Goal: Task Accomplishment & Management: Complete application form

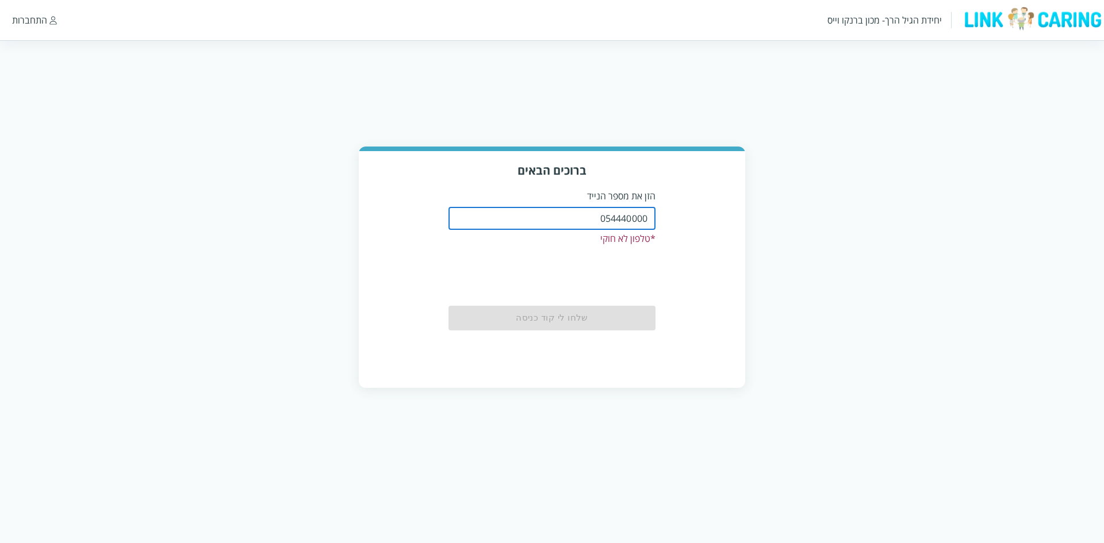
drag, startPoint x: 587, startPoint y: 217, endPoint x: 661, endPoint y: 218, distance: 73.6
click at [661, 218] on div "ברוכים הבאים הזן את מספר הנייד 054440000 ​ * טלפון לא חוקי שלחו [PERSON_NAME] ק…" at bounding box center [552, 269] width 386 height 236
click at [574, 311] on div "שלחו לי קוד כניסה" at bounding box center [551, 318] width 207 height 24
drag, startPoint x: 597, startPoint y: 224, endPoint x: 818, endPoint y: 202, distance: 222.5
click at [818, 202] on div "ברוכים הבאים הזן את מספר הנייד 054440000 ​ * טלפון לא חוקי שלחו [PERSON_NAME] ק…" at bounding box center [552, 267] width 1104 height 241
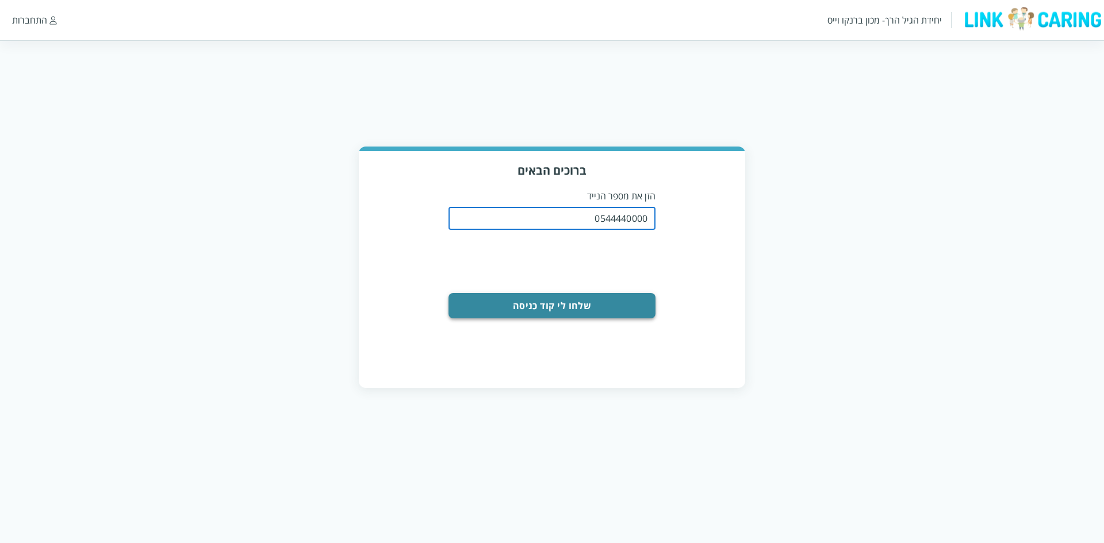
type input "0544440000"
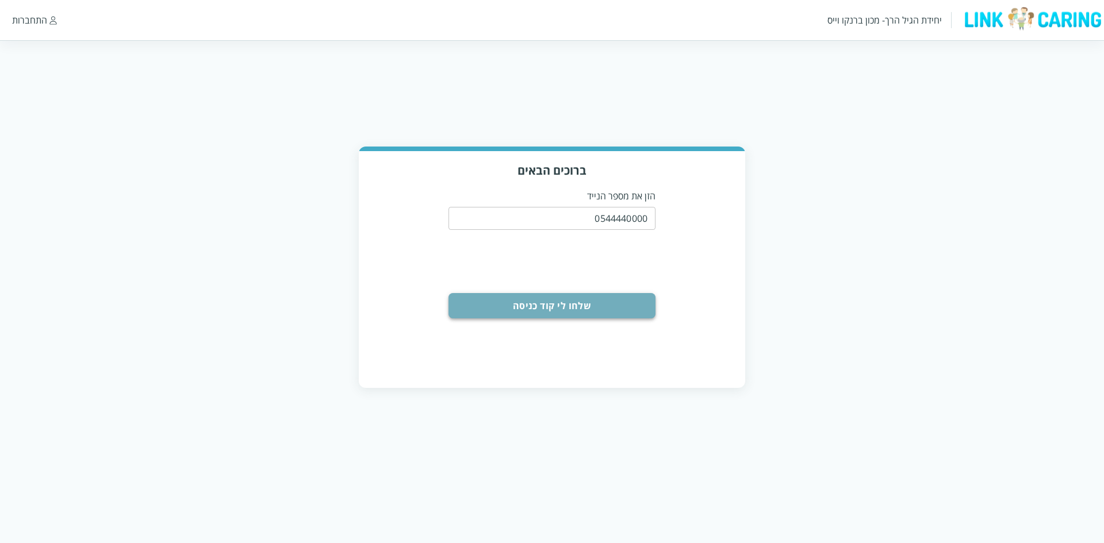
click at [591, 302] on button "שלחו לי קוד כניסה" at bounding box center [551, 305] width 207 height 25
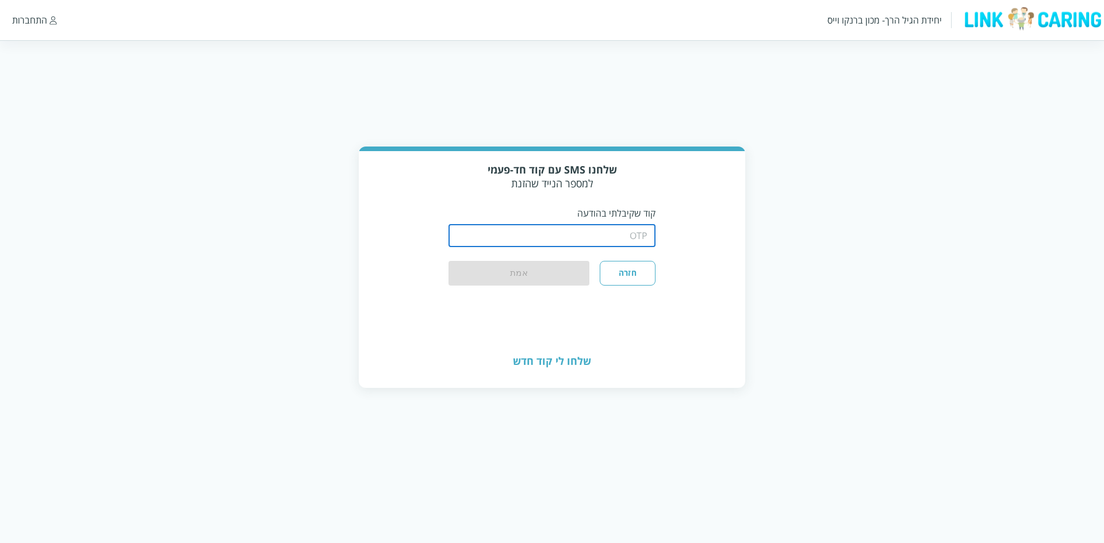
click at [583, 236] on input "string" at bounding box center [551, 235] width 207 height 23
type input "1234"
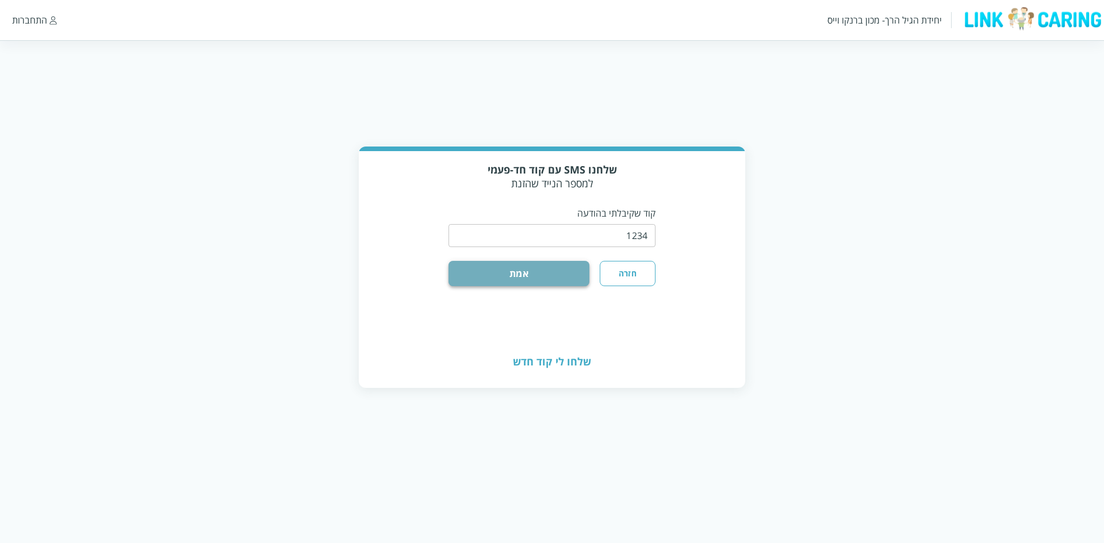
click at [571, 267] on button "אמת" at bounding box center [518, 273] width 141 height 25
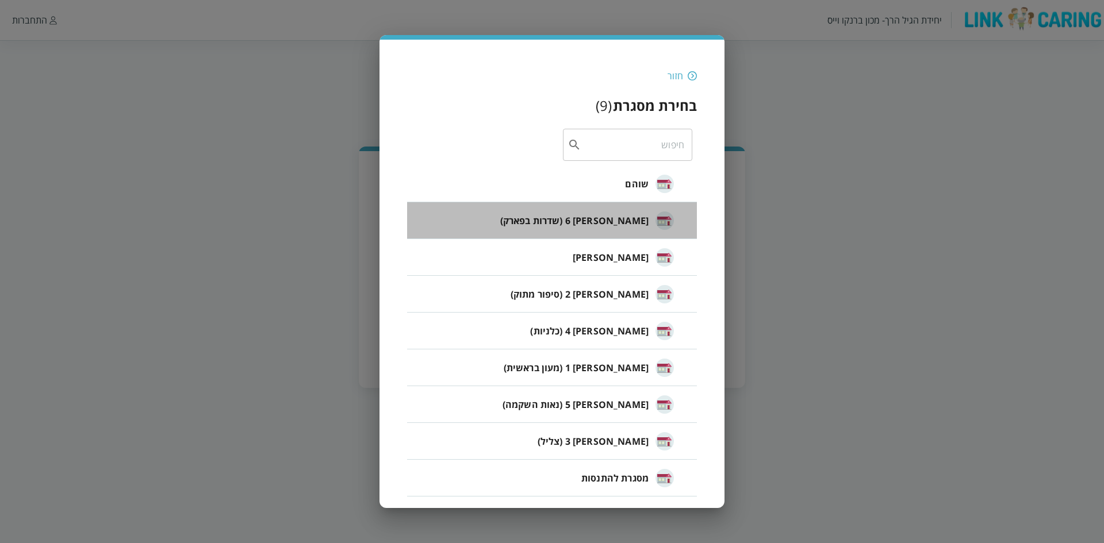
click at [602, 218] on span "מיקה 6 (שדרות בפארק)" at bounding box center [574, 221] width 148 height 14
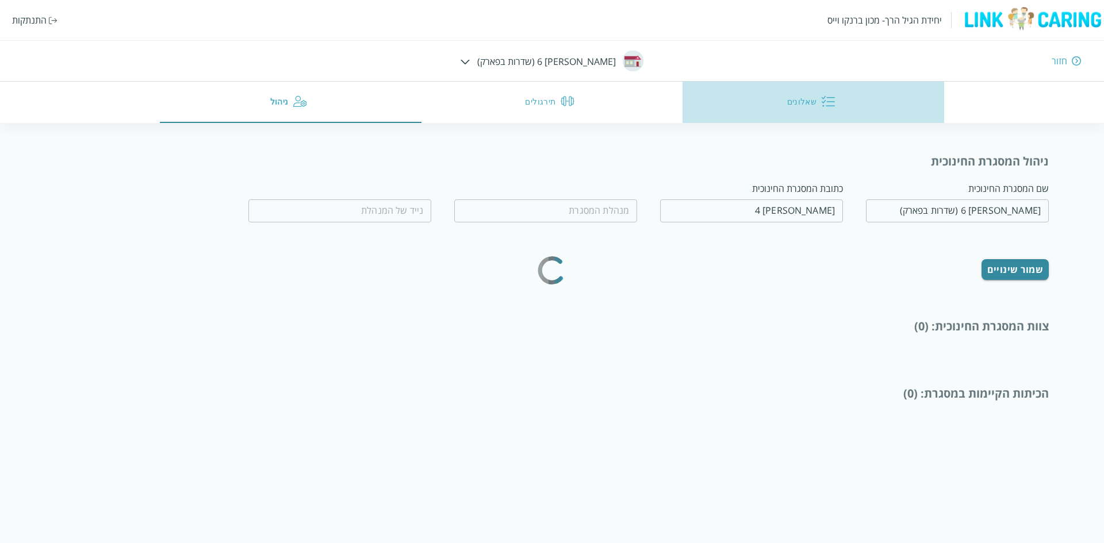
click at [793, 105] on button "שאלונים" at bounding box center [812, 102] width 261 height 41
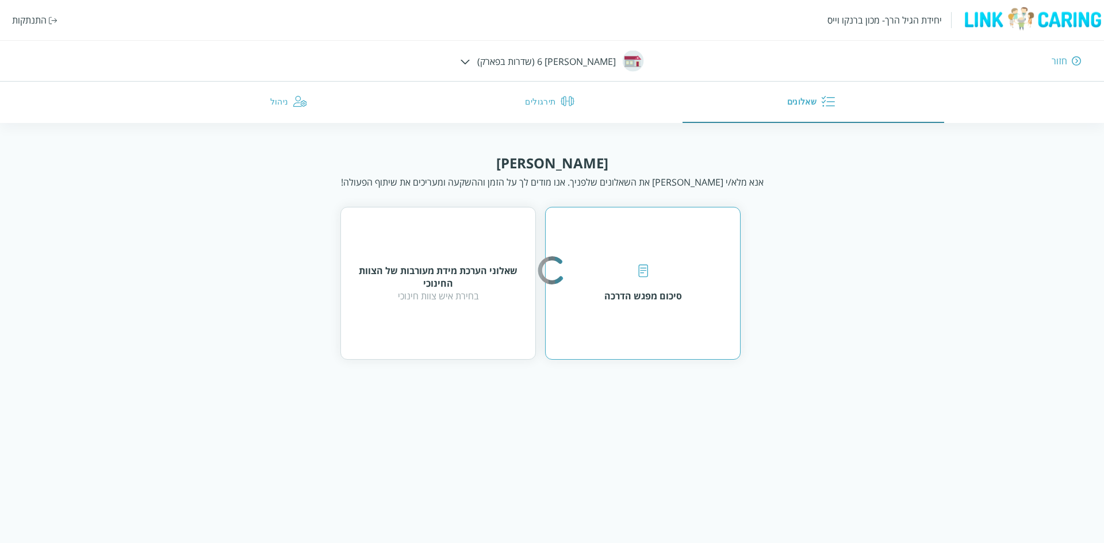
click at [636, 282] on div "סיכום מפגש הדרכה" at bounding box center [643, 283] width 78 height 38
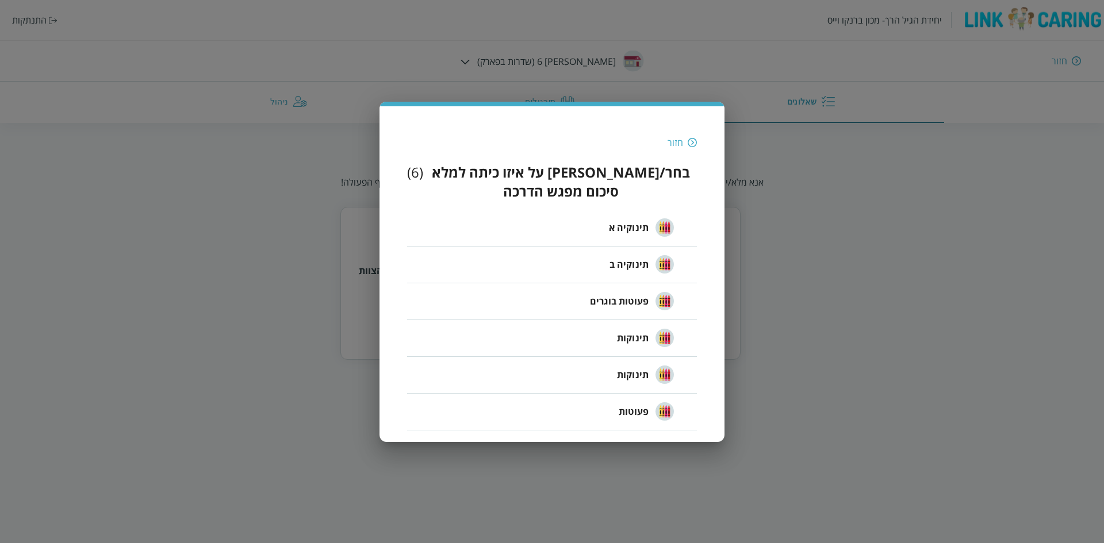
click at [684, 149] on div "חזור" at bounding box center [552, 142] width 290 height 13
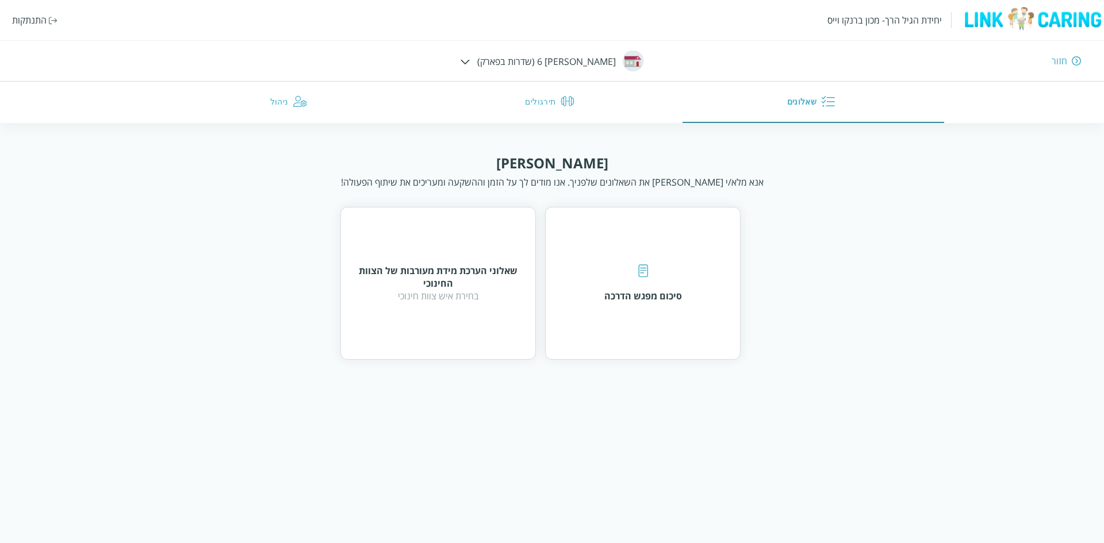
click at [470, 57] on div at bounding box center [465, 61] width 10 height 13
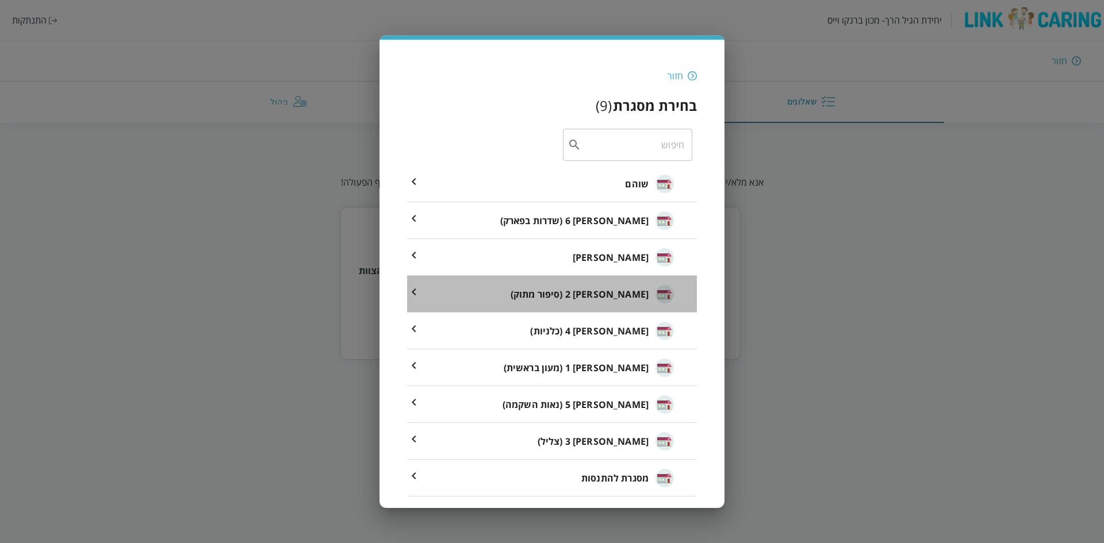
click at [578, 291] on span "[PERSON_NAME] 2 (סיפור מתוק)" at bounding box center [579, 294] width 138 height 14
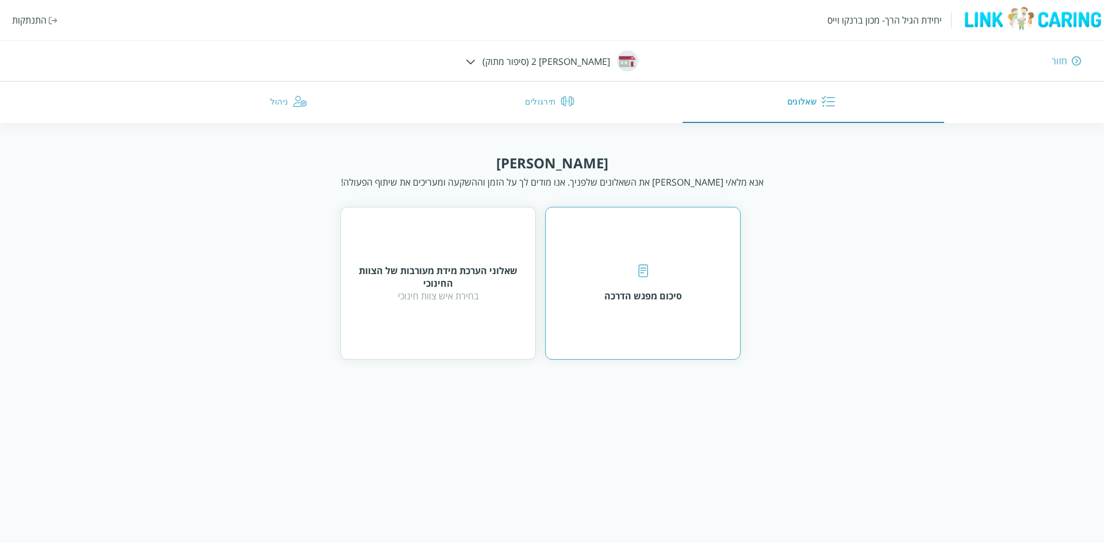
click at [620, 267] on div "סיכום מפגש הדרכה" at bounding box center [643, 283] width 78 height 38
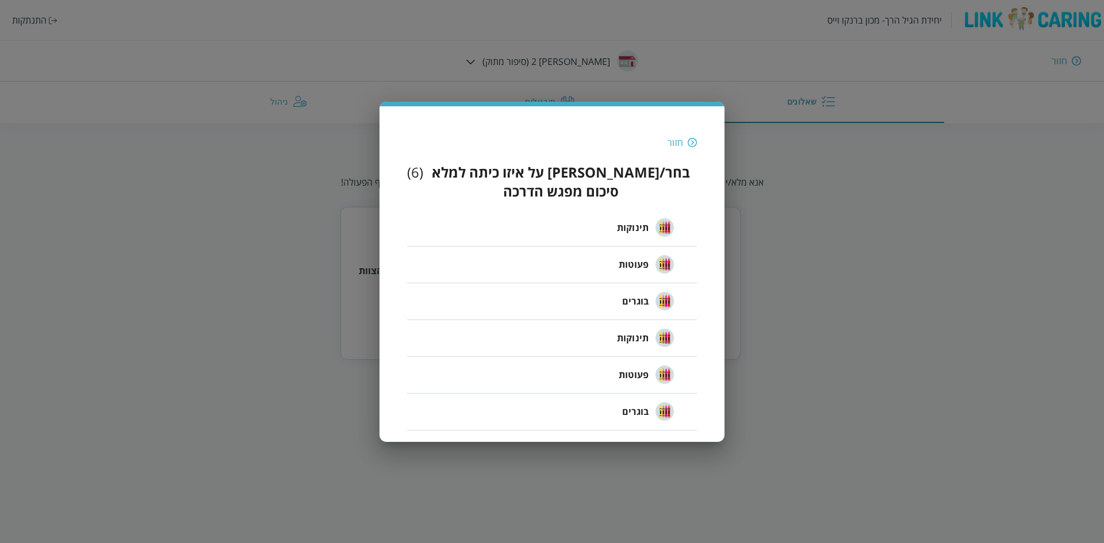
click at [674, 149] on div "חזור" at bounding box center [675, 142] width 16 height 13
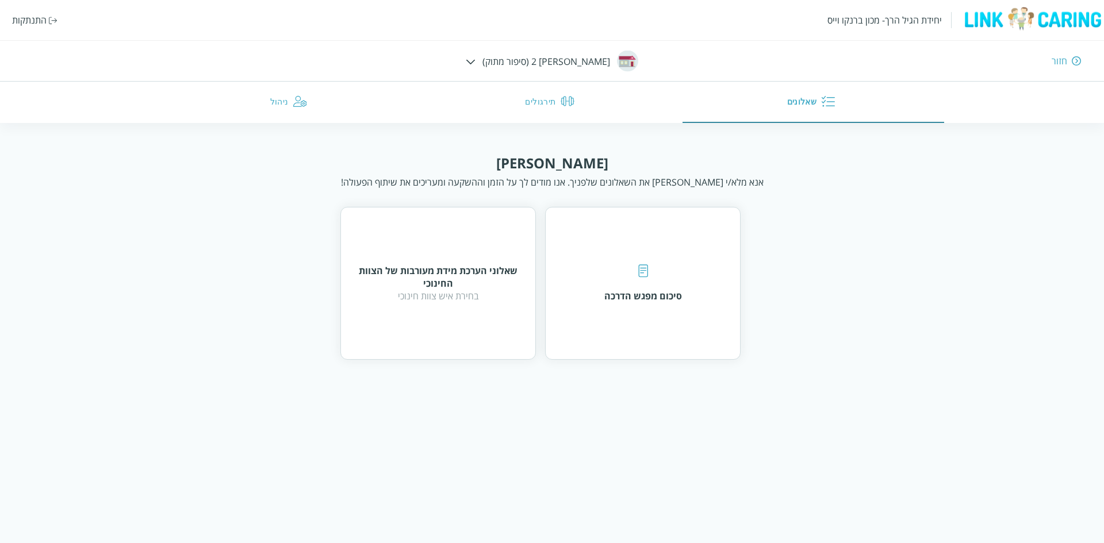
drag, startPoint x: 837, startPoint y: 358, endPoint x: 835, endPoint y: 265, distance: 93.1
click at [835, 265] on div "סיכום מפגש הדרכה שאלוני הערכת מידת מעורבות של הצוות החינוכי בחירת איש צוות חינו…" at bounding box center [552, 283] width 704 height 153
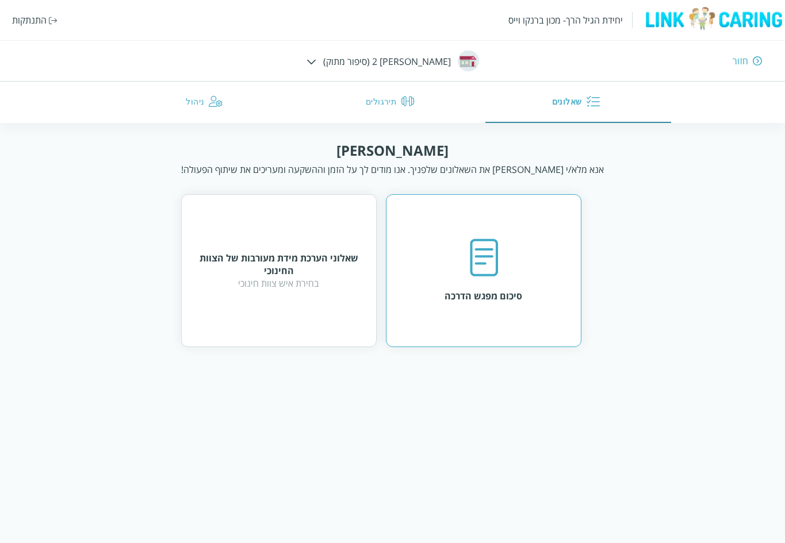
click at [519, 267] on div "סיכום מפגש הדרכה" at bounding box center [483, 271] width 78 height 64
click at [499, 287] on div "סיכום מפגש הדרכה" at bounding box center [483, 271] width 78 height 64
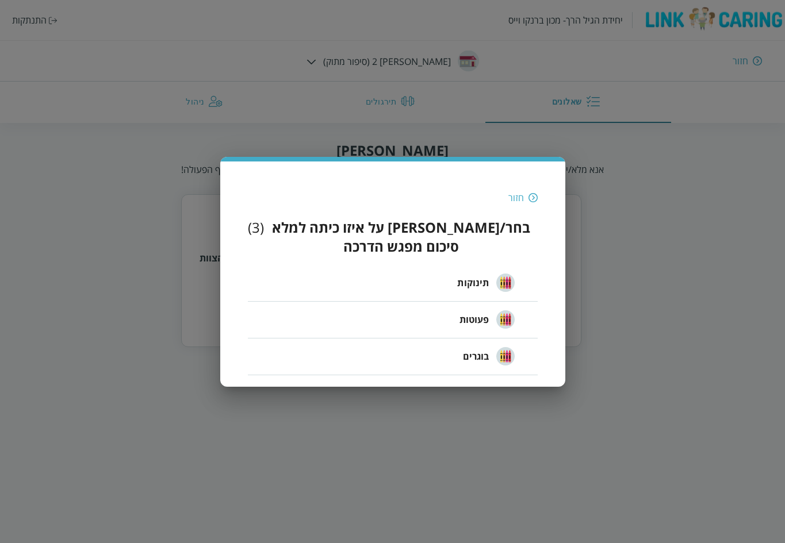
click at [107, 322] on div "חזור בחר/י על איזו כיתה למלא סיכום מפגש הדרכה ( 3 ) תינוקות פעוטות בוגרים" at bounding box center [392, 271] width 785 height 543
